Goal: Task Accomplishment & Management: Manage account settings

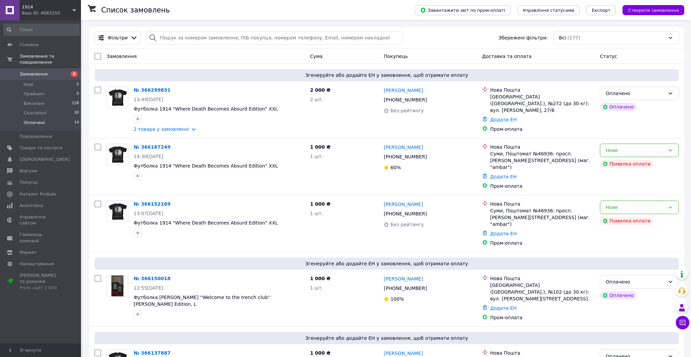
click at [47, 119] on li "Оплачені 14" at bounding box center [41, 124] width 83 height 13
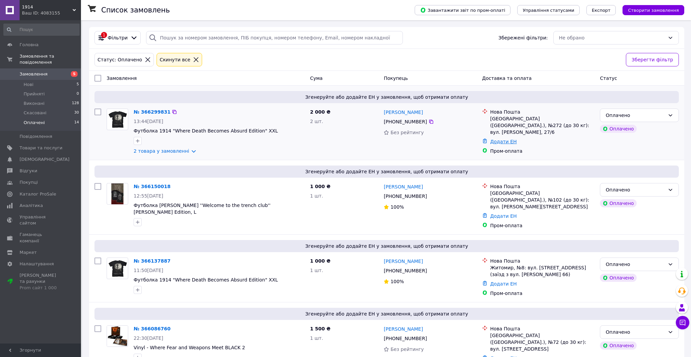
click at [506, 139] on link "Додати ЕН" at bounding box center [503, 141] width 27 height 5
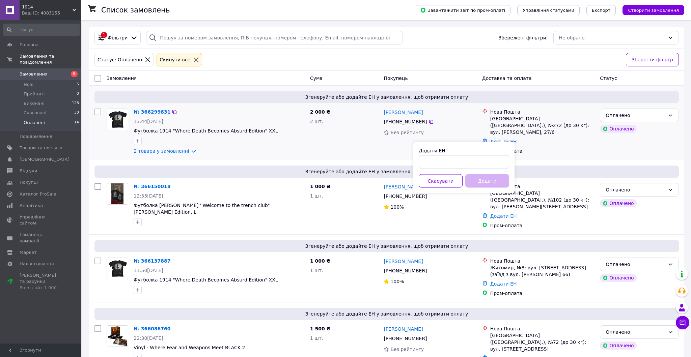
click at [541, 150] on div "Нова Пошта Київ (Київська обл.), №272 (до 30 кг): вул. Євгена Чикаленка, 27/6 Д…" at bounding box center [538, 131] width 118 height 51
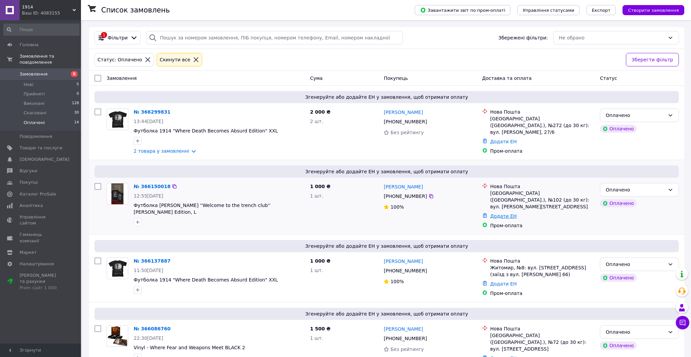
click at [497, 214] on link "Додати ЕН" at bounding box center [503, 216] width 27 height 5
click at [461, 236] on input "Додати ЕН" at bounding box center [464, 236] width 90 height 13
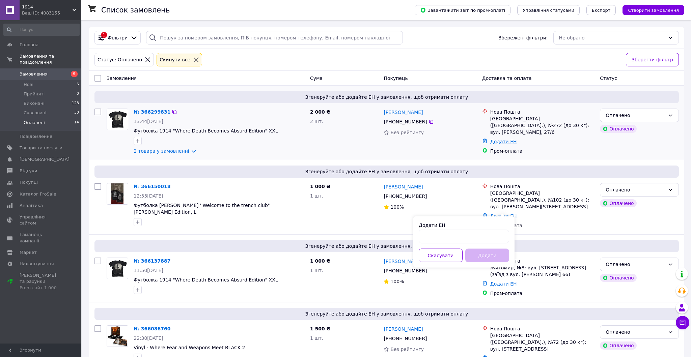
click at [508, 139] on link "Додати ЕН" at bounding box center [503, 141] width 27 height 5
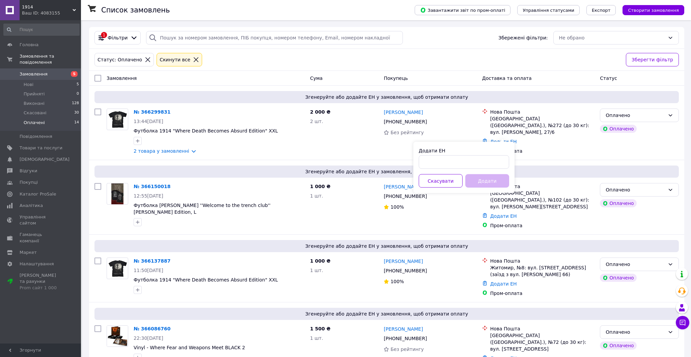
click at [523, 160] on div "Згенеруйте або додайте ЕН у замовлення, щоб отримати оплату № 366150018 12:55, …" at bounding box center [386, 197] width 595 height 75
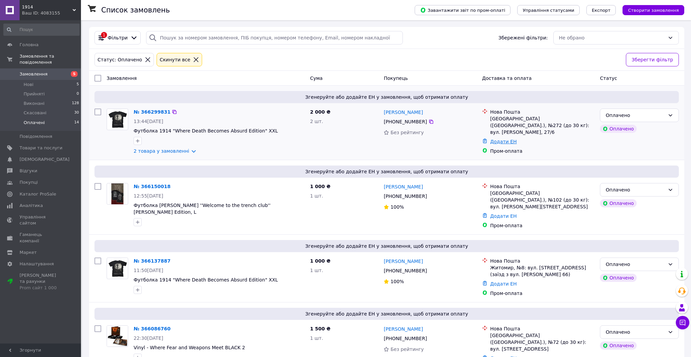
click at [500, 139] on link "Додати ЕН" at bounding box center [503, 141] width 27 height 5
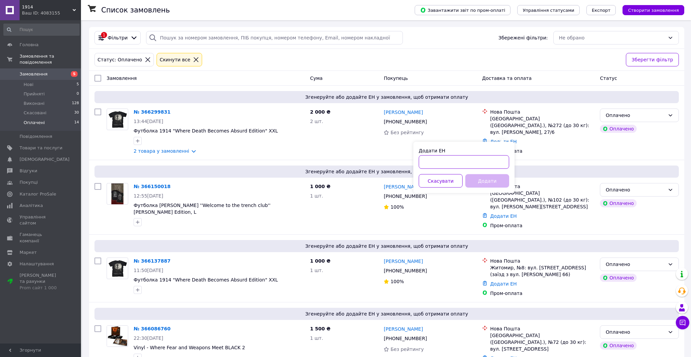
click at [452, 161] on input "Додати ЕН" at bounding box center [464, 162] width 90 height 13
click at [452, 136] on div "Без рейтингу" at bounding box center [430, 132] width 93 height 7
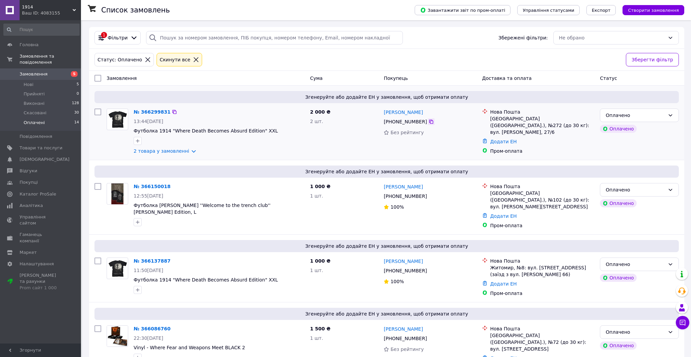
click at [431, 124] on icon at bounding box center [430, 121] width 5 height 5
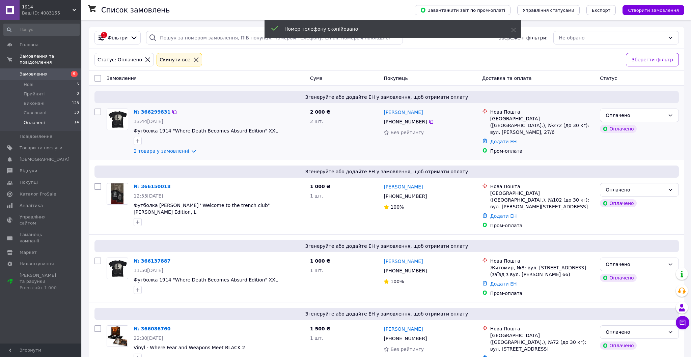
click at [158, 111] on link "№ 366299831" at bounding box center [152, 111] width 37 height 5
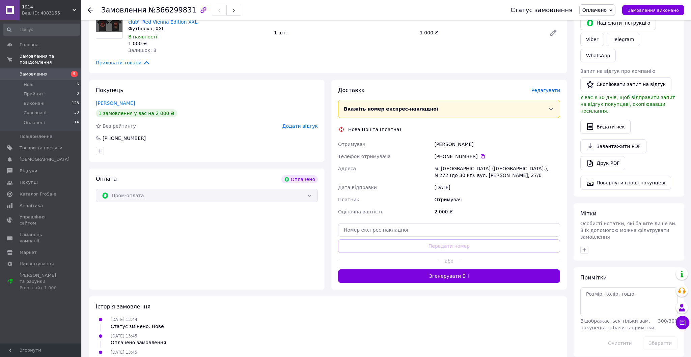
scroll to position [283, 0]
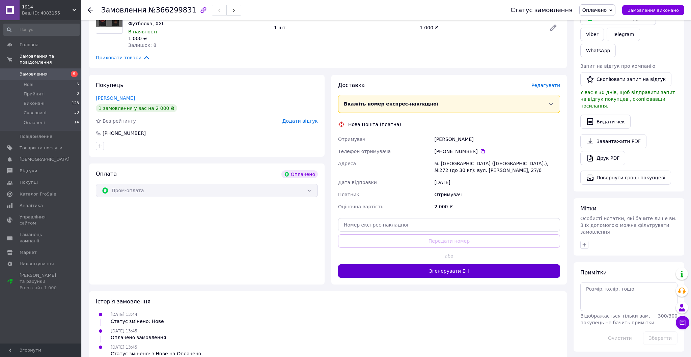
click at [419, 265] on button "Згенерувати ЕН" at bounding box center [449, 271] width 222 height 13
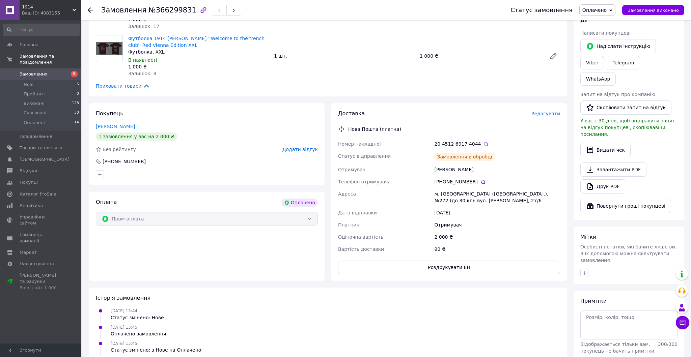
scroll to position [267, 0]
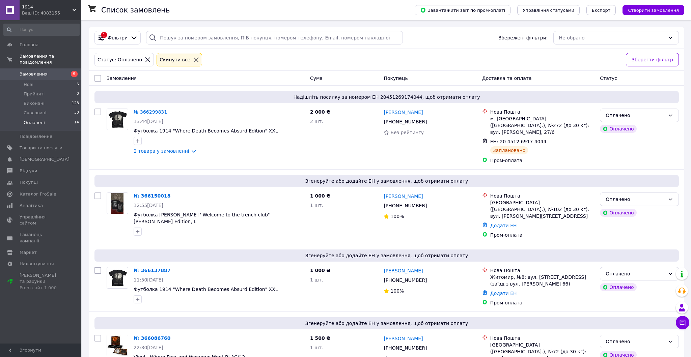
click at [30, 123] on span "Оплачені" at bounding box center [34, 123] width 21 height 6
click at [26, 60] on span "Замовлення та повідомлення" at bounding box center [50, 59] width 61 height 12
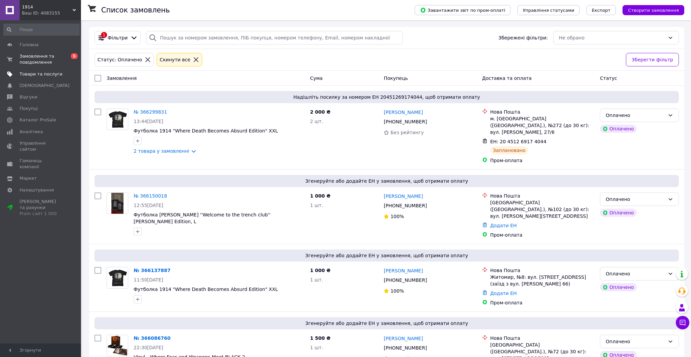
click at [26, 71] on span "Товари та послуги" at bounding box center [41, 74] width 43 height 6
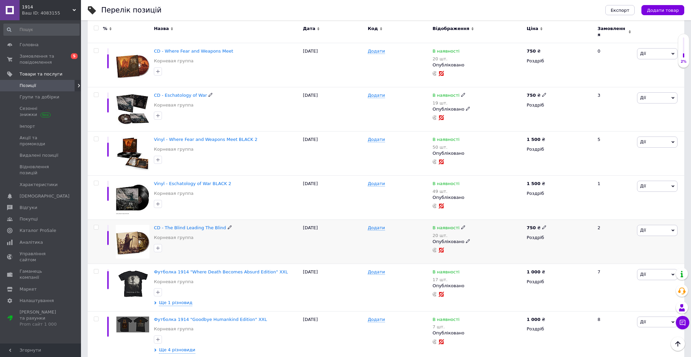
scroll to position [104, 0]
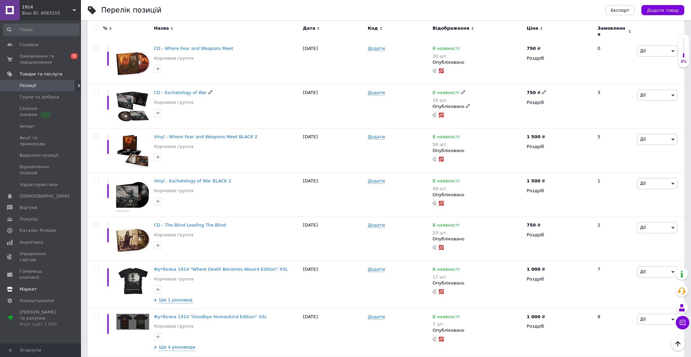
click at [32, 286] on span "Маркет" at bounding box center [28, 289] width 17 height 6
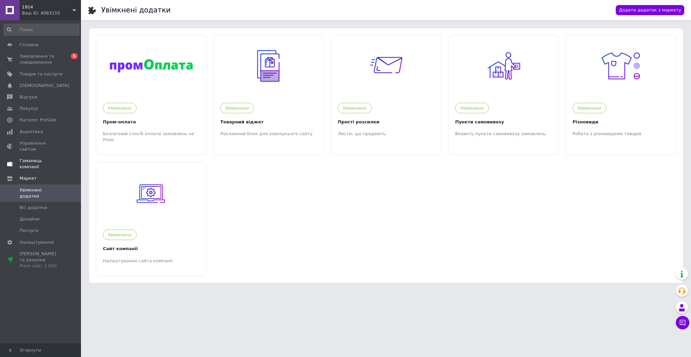
click at [25, 155] on link "Гаманець компанії" at bounding box center [41, 164] width 83 height 18
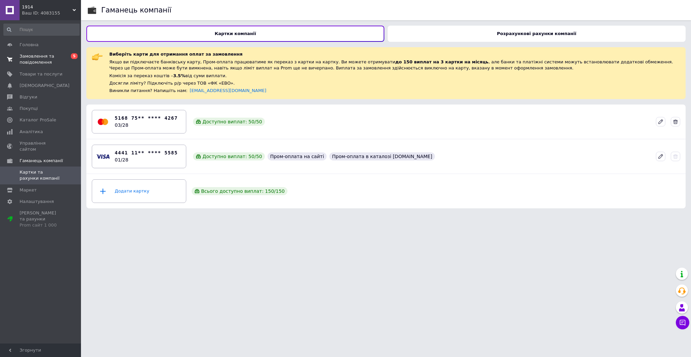
click at [38, 57] on span "Замовлення та повідомлення" at bounding box center [41, 59] width 43 height 12
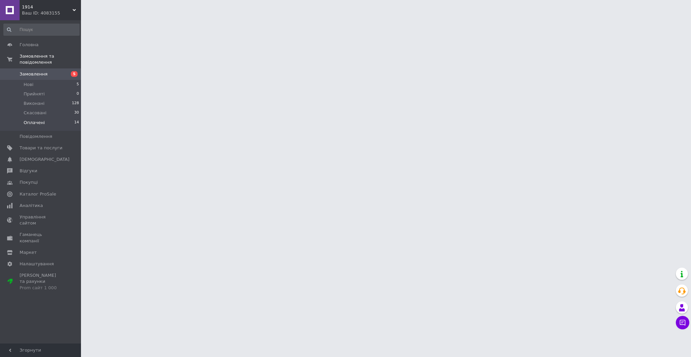
click at [47, 122] on li "Оплачені 14" at bounding box center [41, 124] width 83 height 13
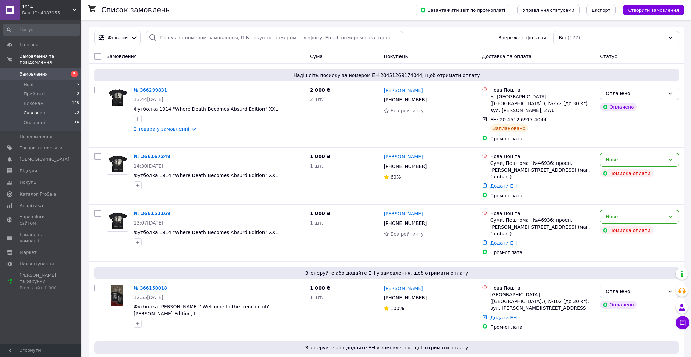
click at [40, 114] on span "Скасовані" at bounding box center [35, 113] width 23 height 6
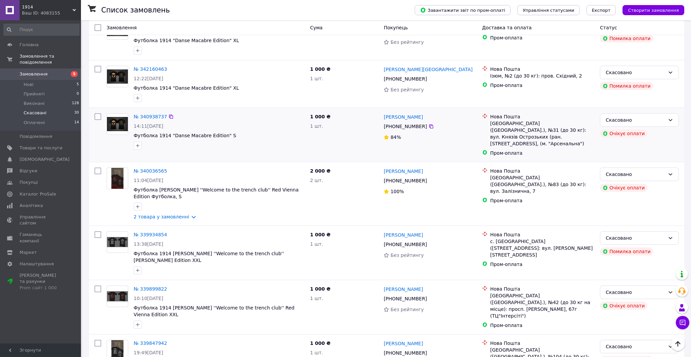
scroll to position [157, 0]
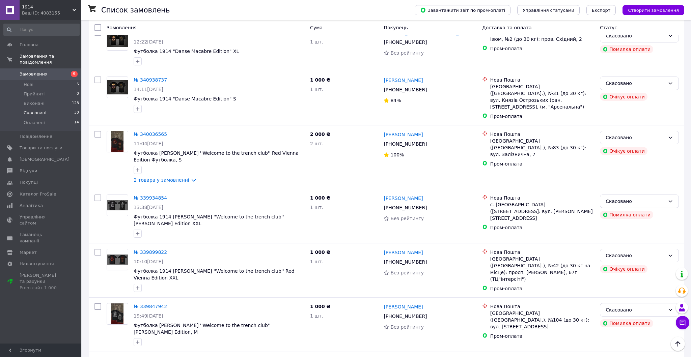
click at [34, 75] on span "Замовлення" at bounding box center [34, 74] width 28 height 6
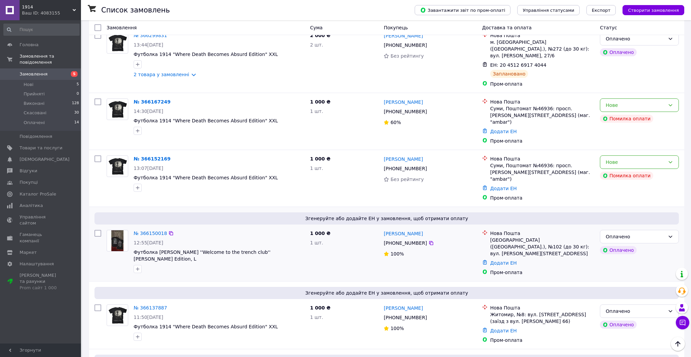
scroll to position [567, 0]
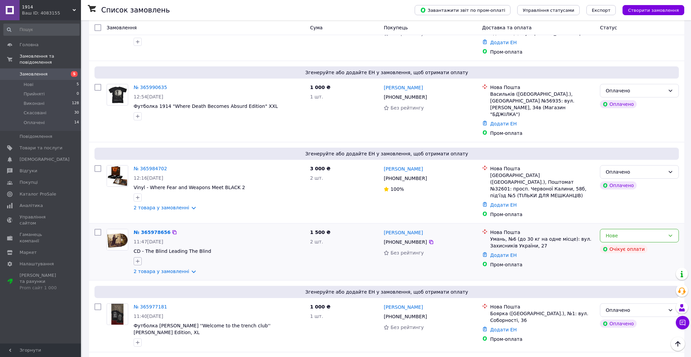
click at [138, 260] on icon "button" at bounding box center [138, 262] width 4 height 4
click at [182, 256] on div "Створити мітку Додати мітку" at bounding box center [219, 261] width 174 height 11
click at [157, 269] on link "2 товара у замовленні" at bounding box center [162, 271] width 56 height 5
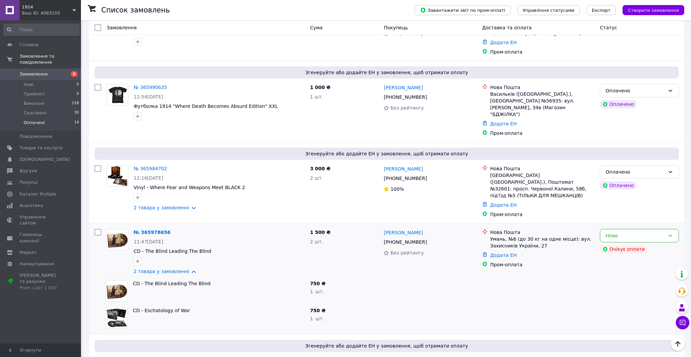
click at [36, 127] on li "Оплачені 14" at bounding box center [41, 124] width 83 height 13
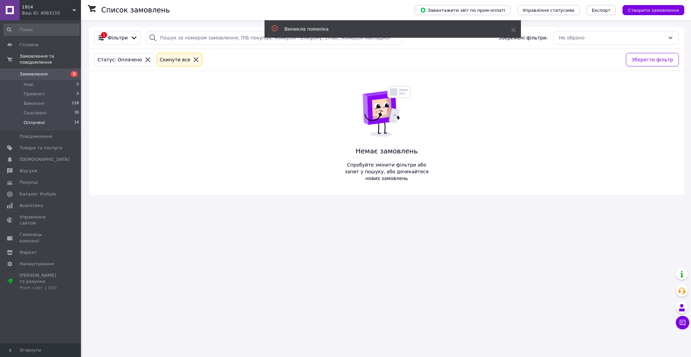
click at [50, 124] on li "Оплачені 14" at bounding box center [41, 124] width 83 height 13
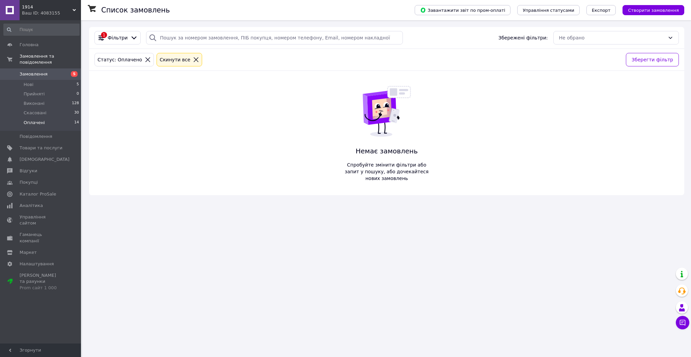
click at [37, 121] on span "Оплачені" at bounding box center [34, 123] width 21 height 6
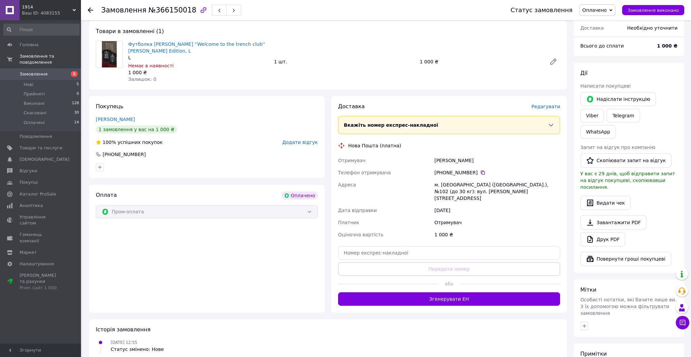
scroll to position [210, 0]
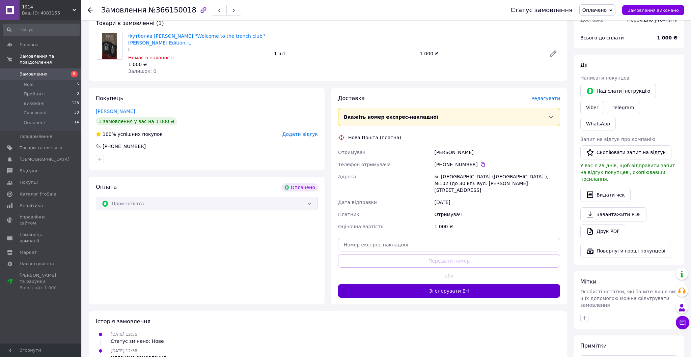
click at [420, 284] on button "Згенерувати ЕН" at bounding box center [449, 290] width 222 height 13
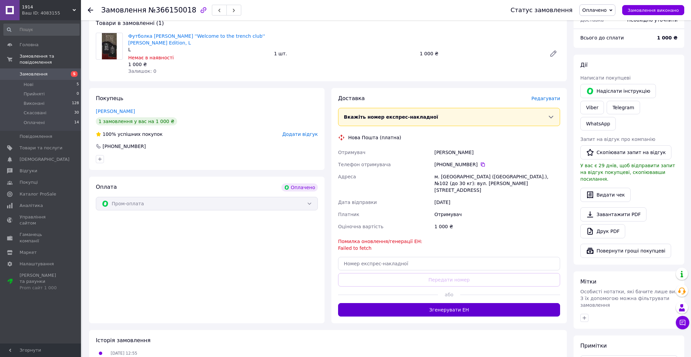
click at [414, 303] on button "Згенерувати ЕН" at bounding box center [449, 309] width 222 height 13
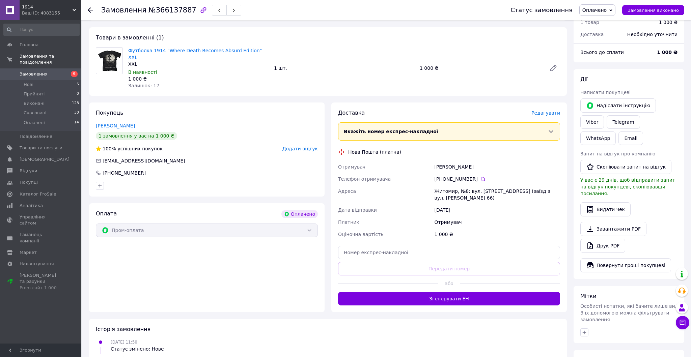
scroll to position [228, 0]
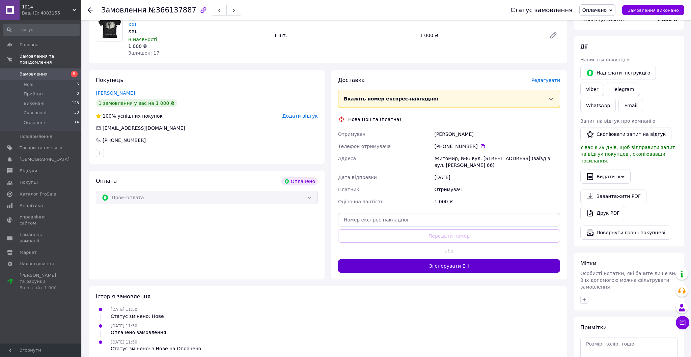
click at [405, 259] on button "Згенерувати ЕН" at bounding box center [449, 265] width 222 height 13
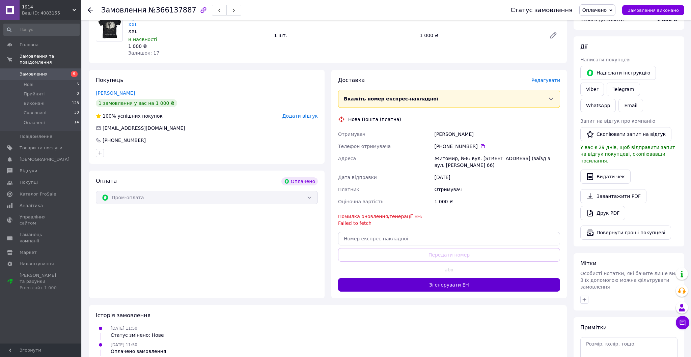
click at [410, 278] on button "Згенерувати ЕН" at bounding box center [449, 284] width 222 height 13
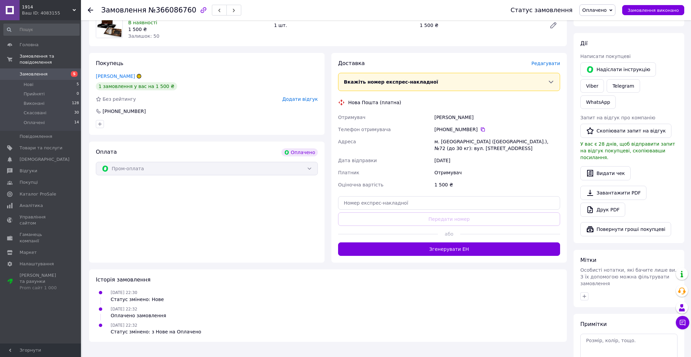
scroll to position [233, 0]
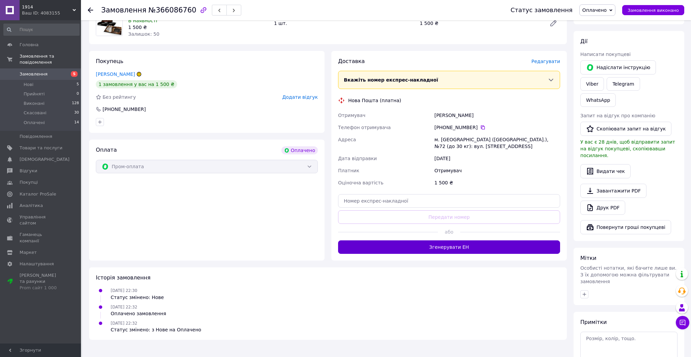
click at [403, 241] on button "Згенерувати ЕН" at bounding box center [449, 247] width 222 height 13
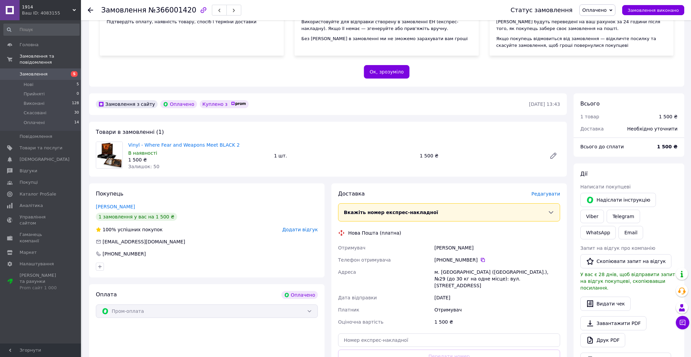
scroll to position [214, 0]
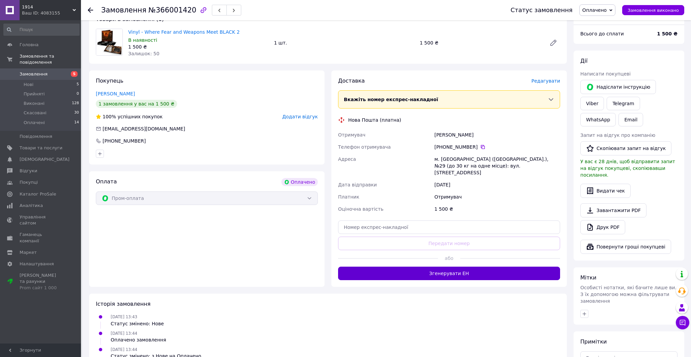
click at [389, 267] on button "Згенерувати ЕН" at bounding box center [449, 273] width 222 height 13
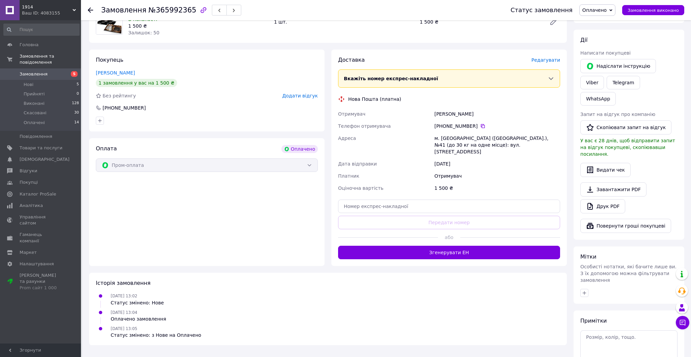
scroll to position [255, 0]
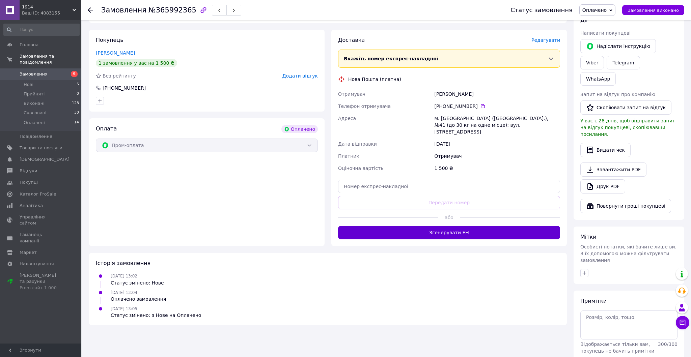
click at [418, 226] on button "Згенерувати ЕН" at bounding box center [449, 232] width 222 height 13
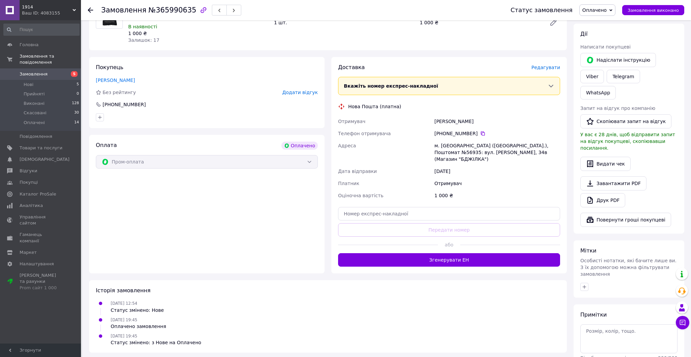
scroll to position [255, 0]
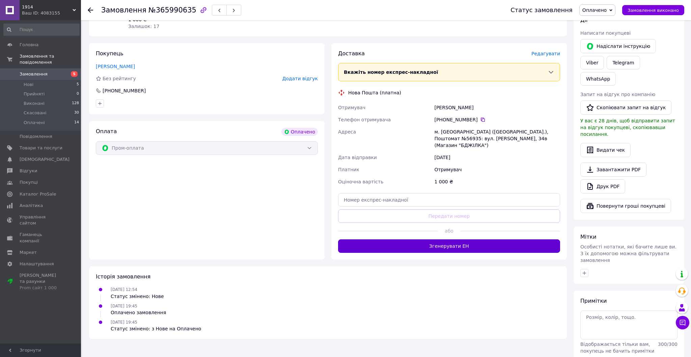
click at [420, 240] on button "Згенерувати ЕН" at bounding box center [449, 246] width 222 height 13
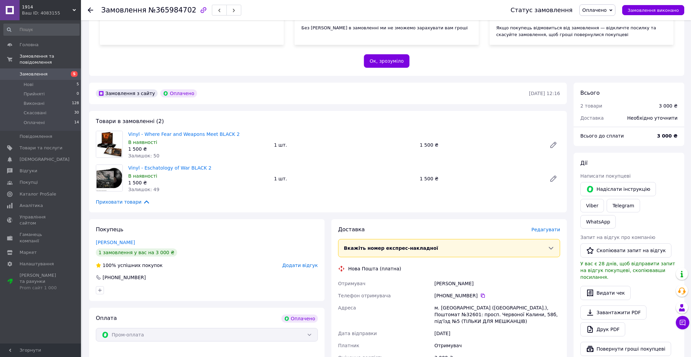
scroll to position [205, 0]
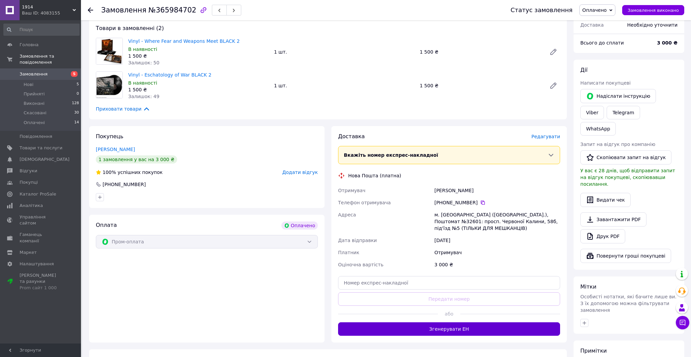
click at [443, 325] on button "Згенерувати ЕН" at bounding box center [449, 329] width 222 height 13
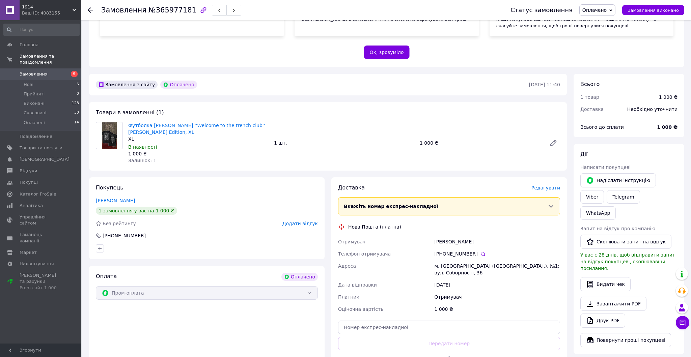
scroll to position [245, 0]
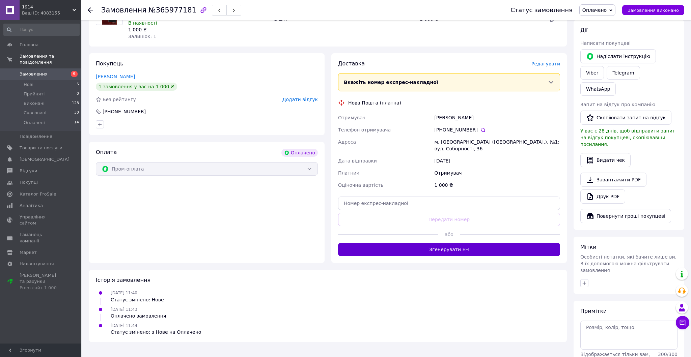
click at [428, 243] on button "Згенерувати ЕН" at bounding box center [449, 249] width 222 height 13
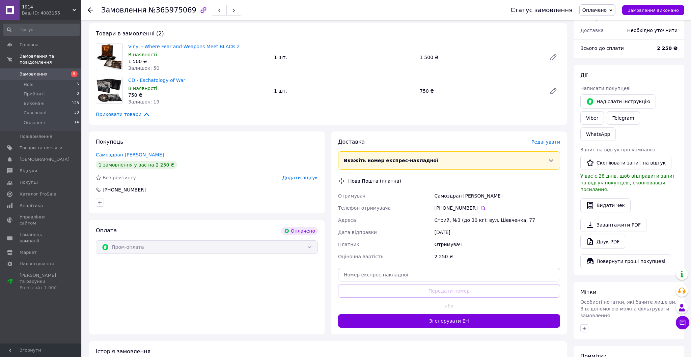
scroll to position [209, 0]
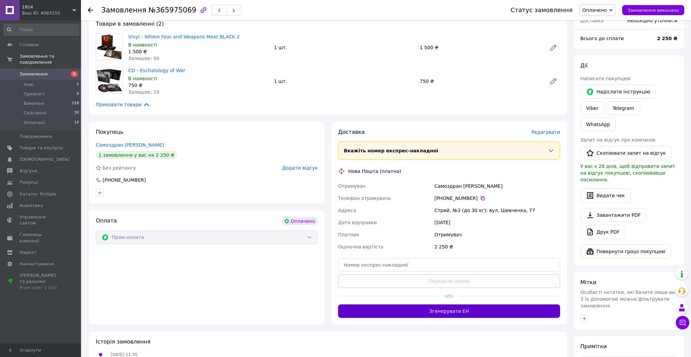
click at [434, 305] on button "Згенерувати ЕН" at bounding box center [449, 311] width 222 height 13
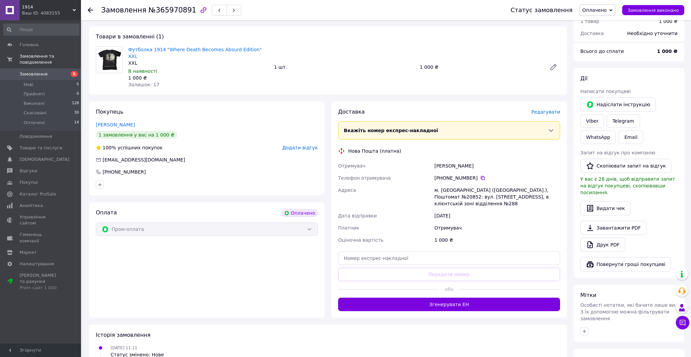
scroll to position [204, 0]
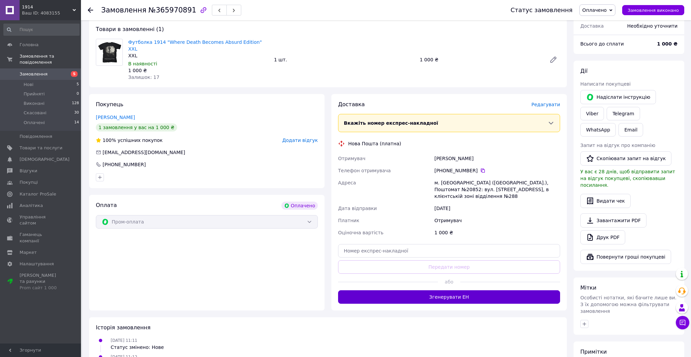
click at [445, 290] on button "Згенерувати ЕН" at bounding box center [449, 296] width 222 height 13
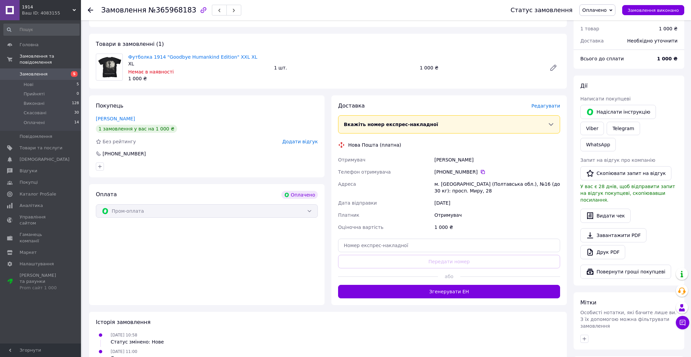
scroll to position [255, 0]
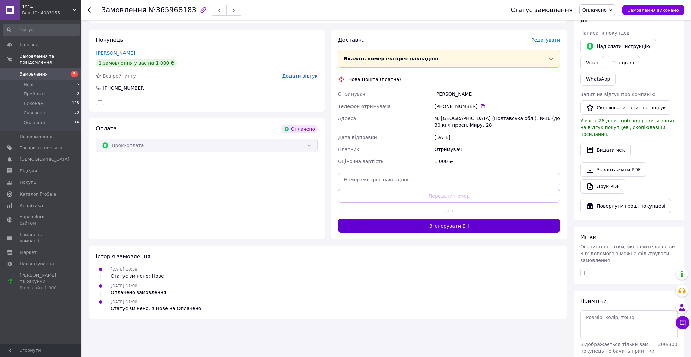
click at [458, 219] on button "Згенерувати ЕН" at bounding box center [449, 225] width 222 height 13
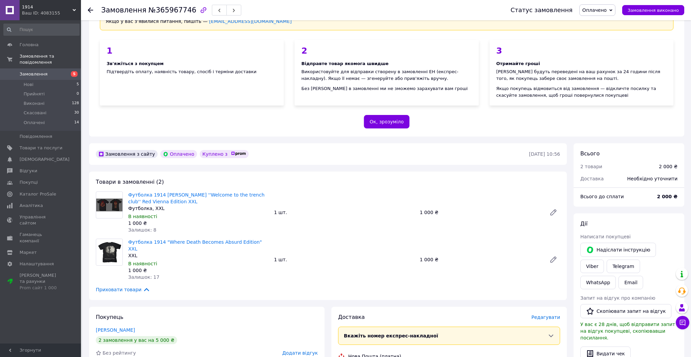
scroll to position [240, 0]
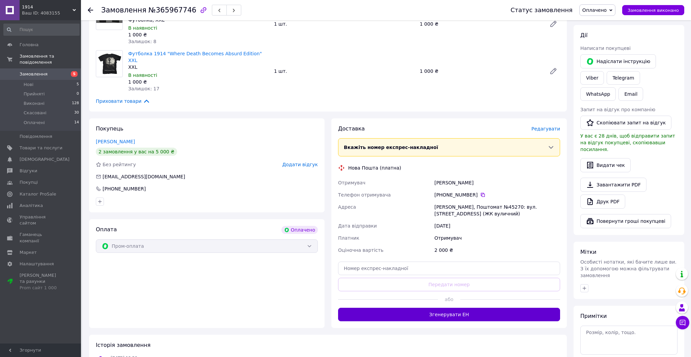
click at [442, 308] on button "Згенерувати ЕН" at bounding box center [449, 314] width 222 height 13
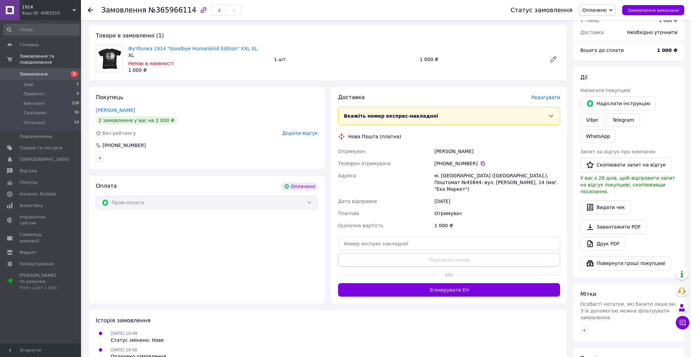
scroll to position [255, 0]
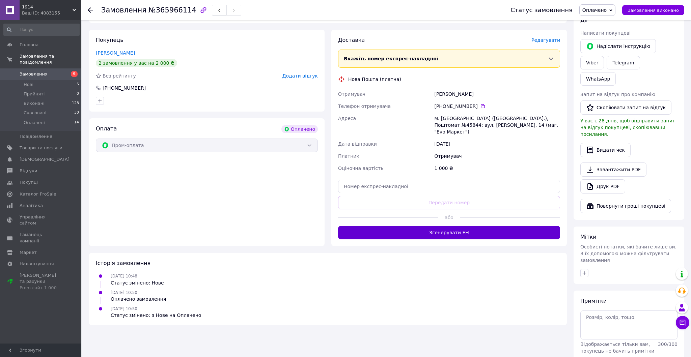
click at [444, 226] on button "Згенерувати ЕН" at bounding box center [449, 232] width 222 height 13
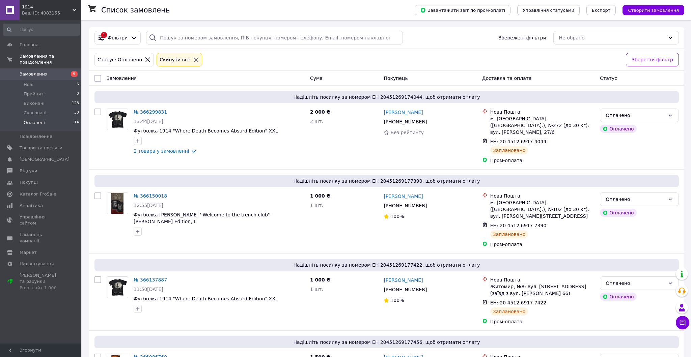
click at [38, 124] on span "Оплачені" at bounding box center [34, 123] width 21 height 6
click at [39, 125] on span "Оплачені" at bounding box center [34, 123] width 21 height 6
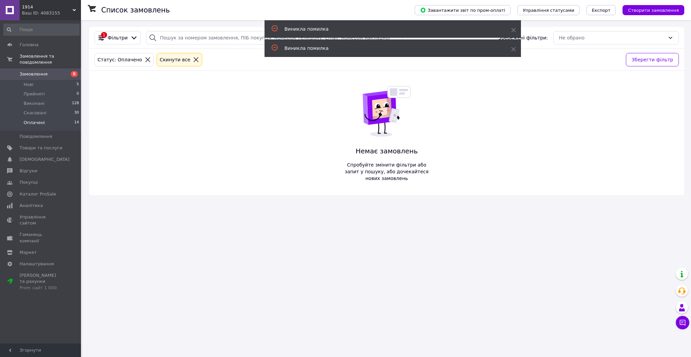
click at [32, 123] on span "Оплачені" at bounding box center [34, 123] width 21 height 6
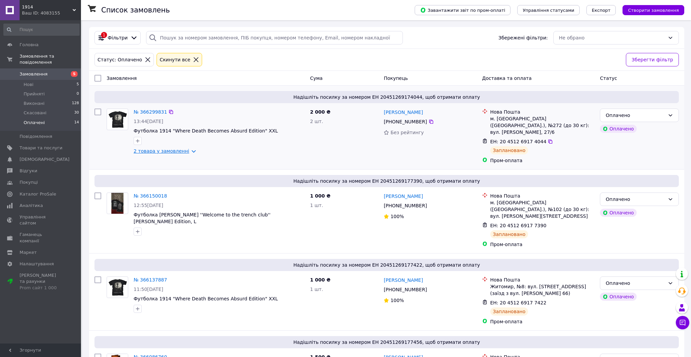
click at [154, 150] on link "2 товара у замовленні" at bounding box center [162, 150] width 56 height 5
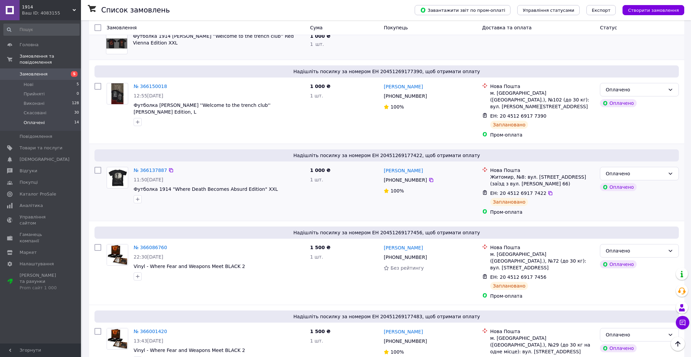
scroll to position [166, 0]
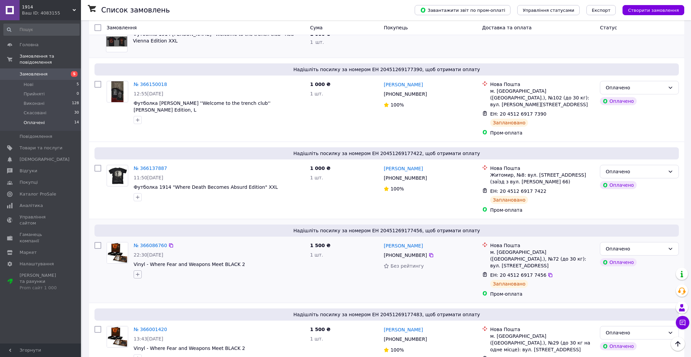
click at [138, 272] on icon "button" at bounding box center [137, 274] width 5 height 5
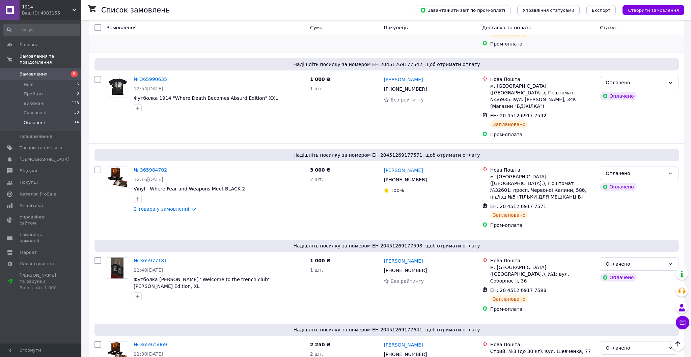
scroll to position [585, 0]
click at [162, 206] on link "2 товара у замовленні" at bounding box center [162, 208] width 56 height 5
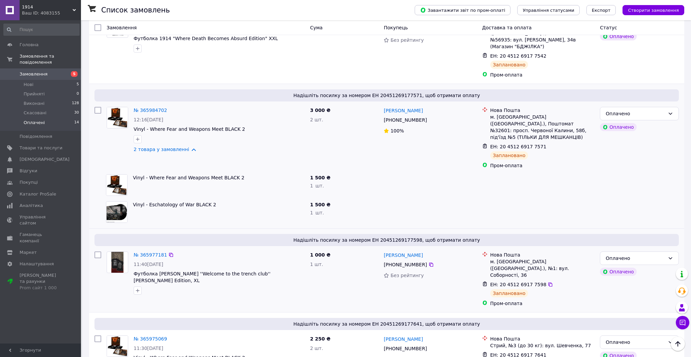
scroll to position [667, 0]
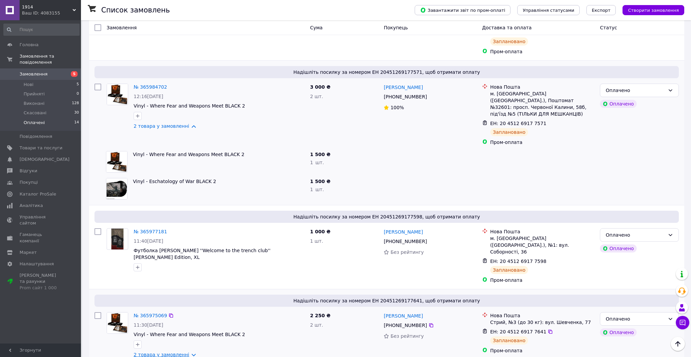
click at [179, 352] on link "2 товара у замовленні" at bounding box center [162, 354] width 56 height 5
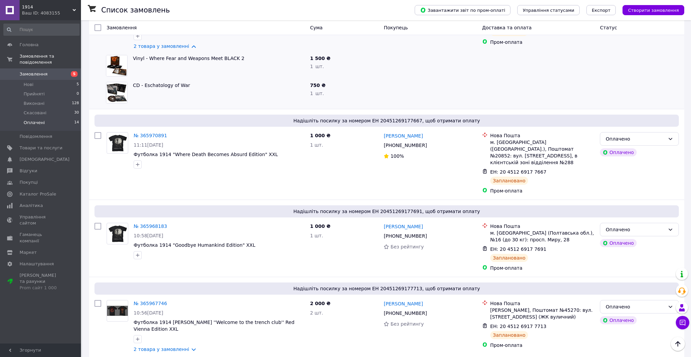
scroll to position [978, 0]
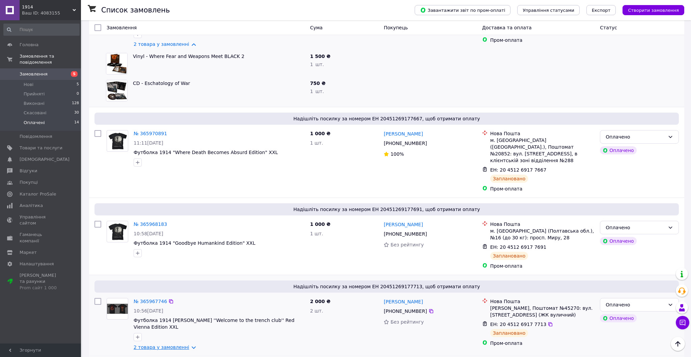
click at [170, 345] on link "2 товара у замовленні" at bounding box center [162, 347] width 56 height 5
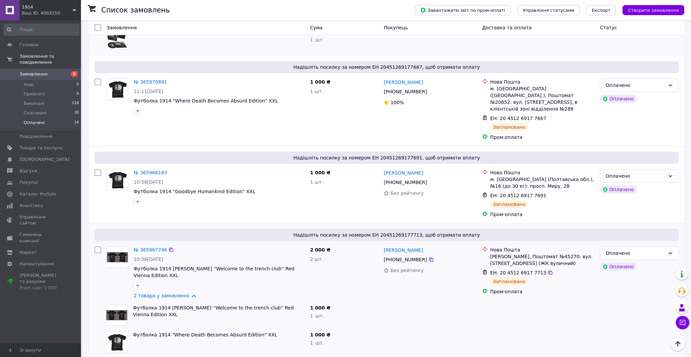
scroll to position [1050, 0]
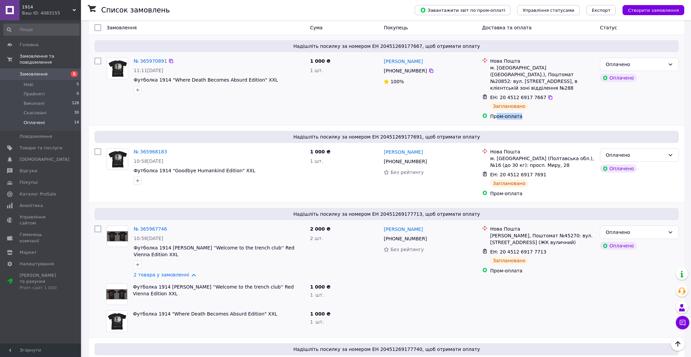
drag, startPoint x: 578, startPoint y: 59, endPoint x: 495, endPoint y: 59, distance: 83.0
click at [495, 113] on div "Пром-оплата" at bounding box center [542, 116] width 105 height 7
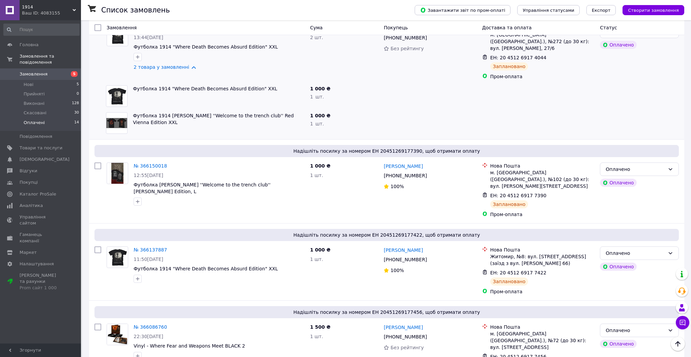
scroll to position [0, 0]
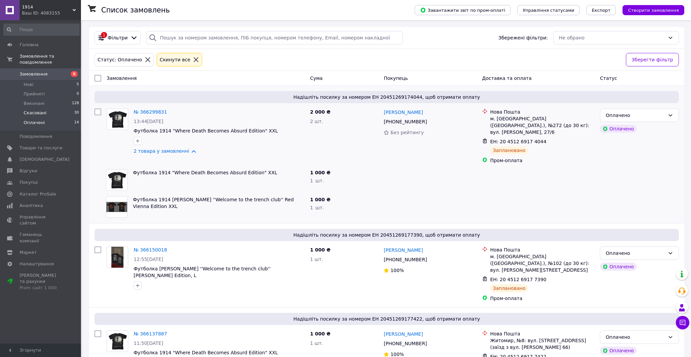
click at [38, 112] on span "Скасовані" at bounding box center [35, 113] width 23 height 6
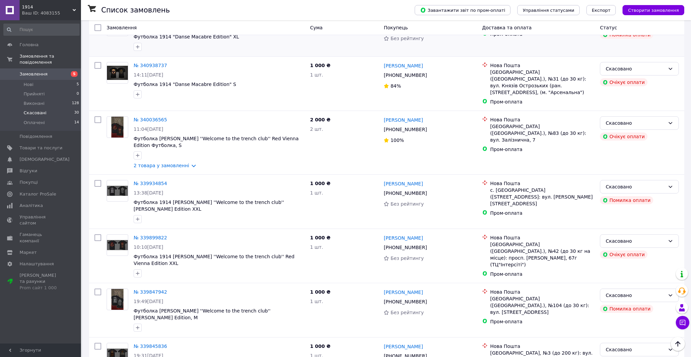
scroll to position [127, 0]
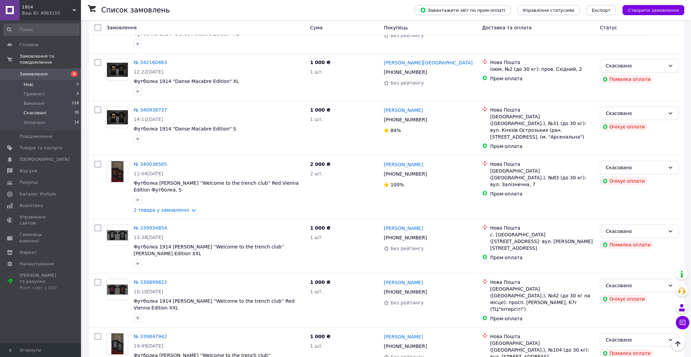
click at [45, 84] on li "Нові 5" at bounding box center [41, 84] width 83 height 9
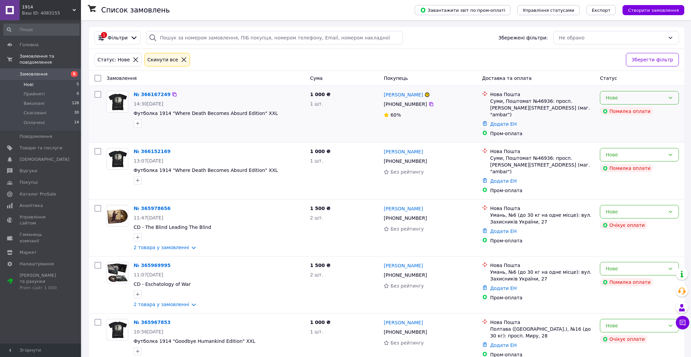
click at [671, 98] on icon at bounding box center [671, 98] width 4 height 2
click at [635, 135] on li "Скасовано" at bounding box center [639, 137] width 78 height 12
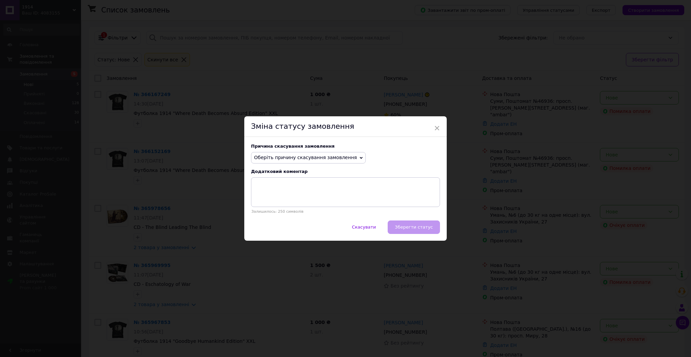
click at [339, 158] on span "Оберіть причину скасування замовлення" at bounding box center [305, 157] width 103 height 5
click at [314, 192] on li "Оплата не надійшла" at bounding box center [308, 189] width 114 height 9
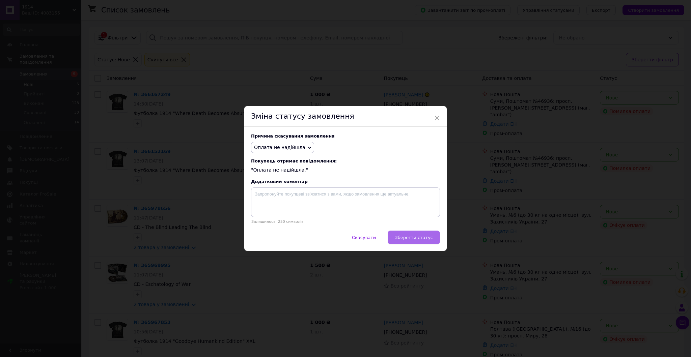
click at [403, 233] on button "Зберегти статус" at bounding box center [414, 237] width 52 height 13
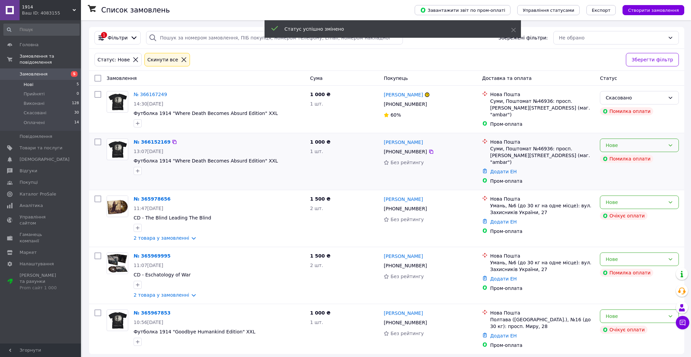
click at [664, 148] on div "Нове" at bounding box center [635, 145] width 59 height 7
click at [627, 186] on li "Скасовано" at bounding box center [639, 184] width 78 height 12
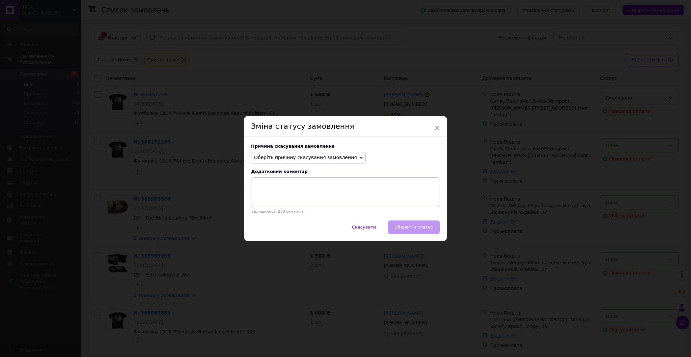
click at [315, 163] on span "Оберіть причину скасування замовлення" at bounding box center [308, 157] width 115 height 11
click at [283, 190] on li "Оплата не надійшла" at bounding box center [308, 189] width 114 height 9
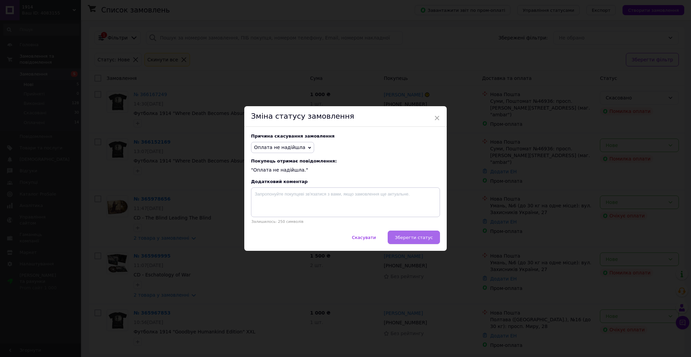
click at [417, 241] on button "Зберегти статус" at bounding box center [414, 237] width 52 height 13
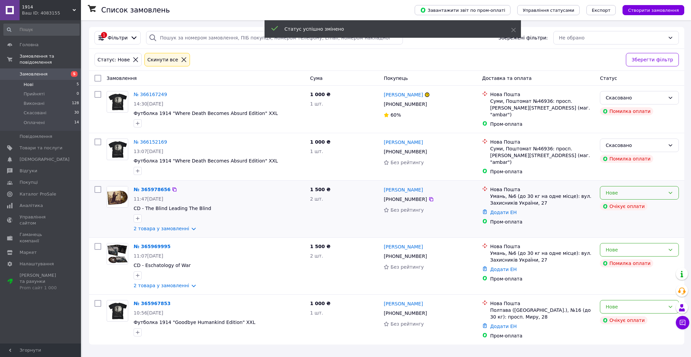
click at [666, 196] on div "Нове" at bounding box center [639, 192] width 79 height 13
click at [628, 229] on li "Скасовано" at bounding box center [639, 232] width 78 height 12
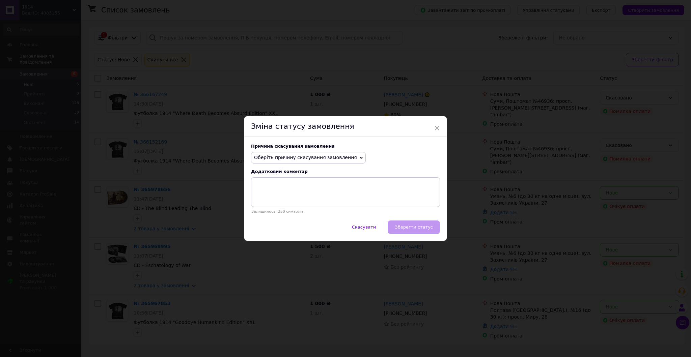
click at [336, 156] on span "Оберіть причину скасування замовлення" at bounding box center [305, 157] width 103 height 5
click at [300, 187] on li "Оплата не надійшла" at bounding box center [308, 189] width 114 height 9
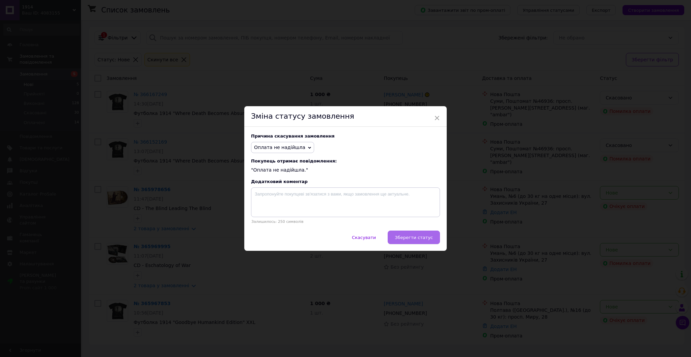
click at [404, 237] on span "Зберегти статус" at bounding box center [414, 237] width 38 height 5
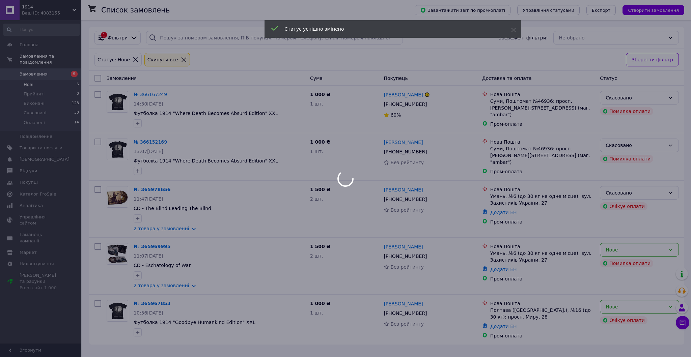
click at [667, 249] on div at bounding box center [345, 178] width 691 height 357
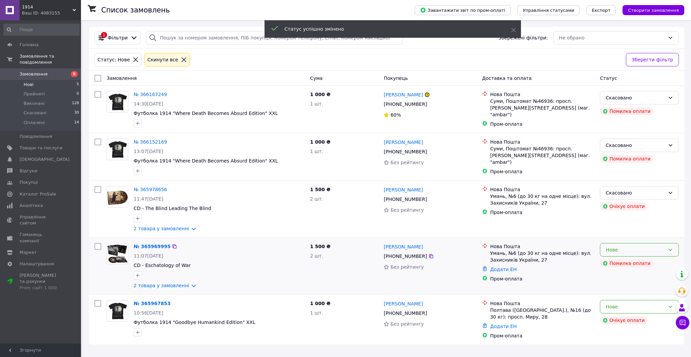
click at [669, 249] on icon at bounding box center [670, 249] width 5 height 5
click at [630, 292] on li "Скасовано" at bounding box center [639, 289] width 78 height 12
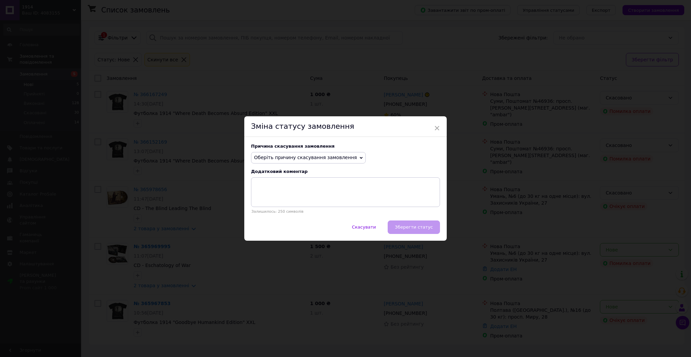
click at [320, 160] on span "Оберіть причину скасування замовлення" at bounding box center [305, 157] width 103 height 5
click at [287, 192] on li "Оплата не надійшла" at bounding box center [308, 189] width 114 height 9
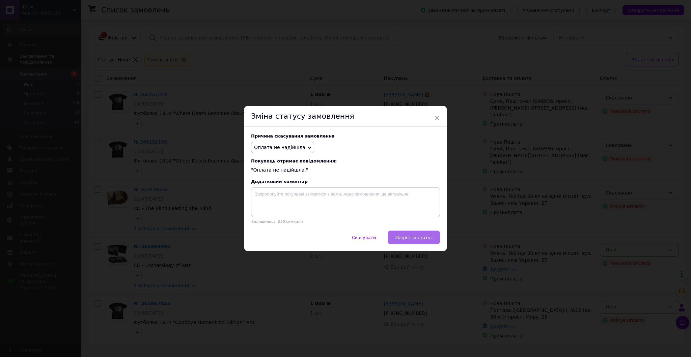
click at [412, 233] on button "Зберегти статус" at bounding box center [414, 237] width 52 height 13
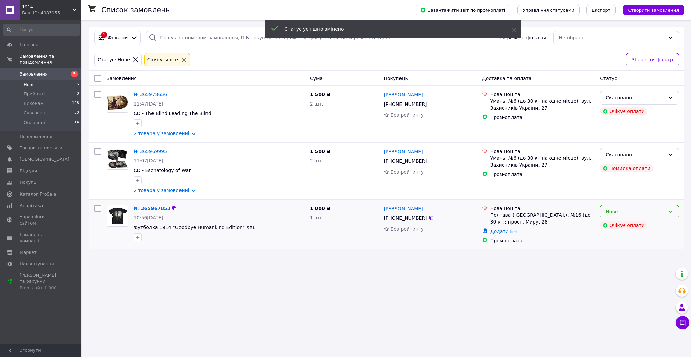
click at [661, 213] on div "Нове" at bounding box center [635, 211] width 59 height 7
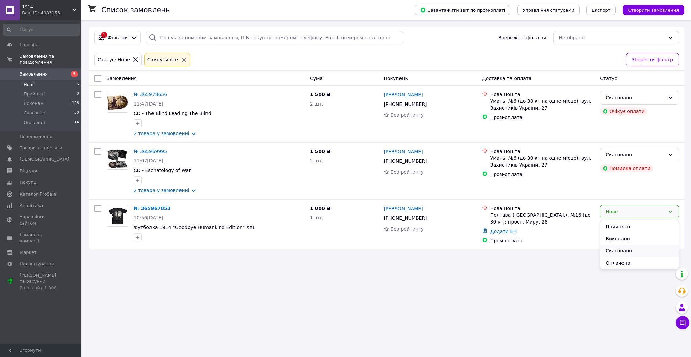
click at [630, 252] on li "Скасовано" at bounding box center [639, 251] width 78 height 12
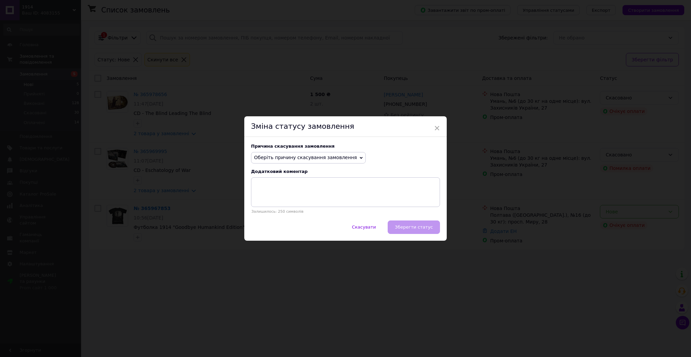
click at [328, 157] on span "Оберіть причину скасування замовлення" at bounding box center [305, 157] width 103 height 5
click at [282, 188] on li "Оплата не надійшла" at bounding box center [308, 189] width 114 height 9
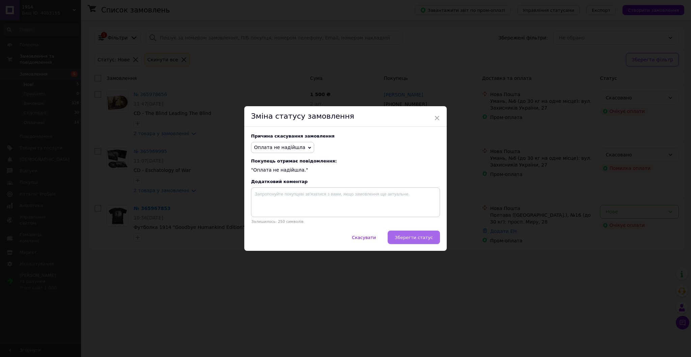
click at [410, 237] on span "Зберегти статус" at bounding box center [414, 237] width 38 height 5
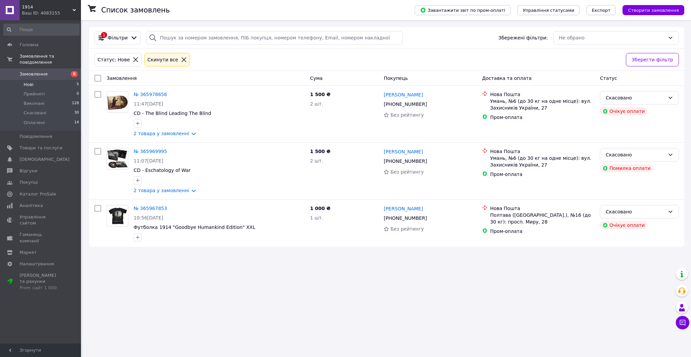
click at [36, 83] on li "Нові 5" at bounding box center [41, 84] width 83 height 9
